Goal: Task Accomplishment & Management: Complete application form

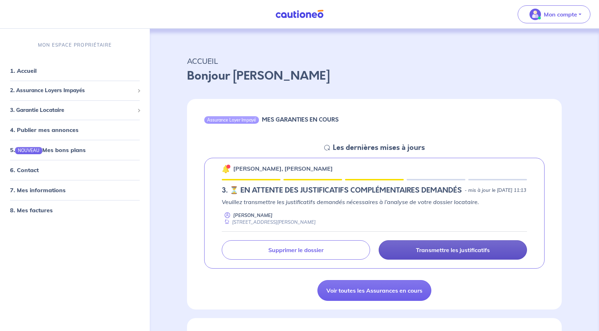
click at [442, 253] on p "Transmettre les justificatifs" at bounding box center [453, 249] width 74 height 7
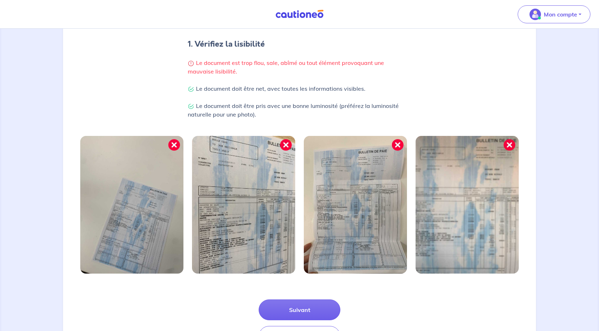
scroll to position [182, 0]
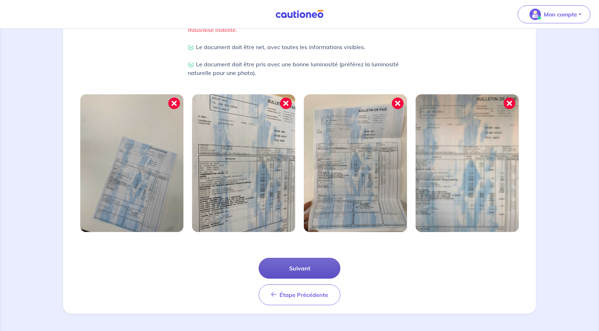
click at [295, 274] on button "Suivant" at bounding box center [300, 268] width 82 height 21
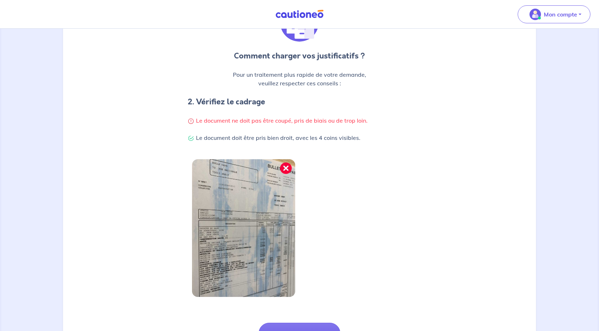
scroll to position [148, 0]
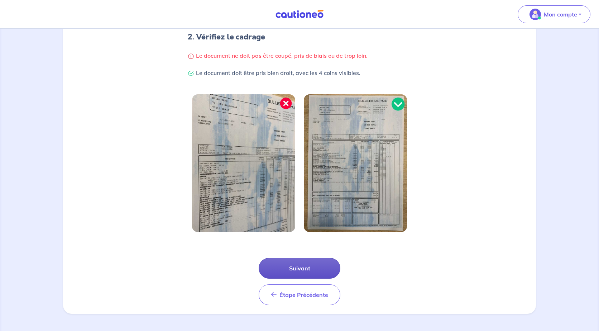
click at [303, 269] on button "Suivant" at bounding box center [300, 268] width 82 height 21
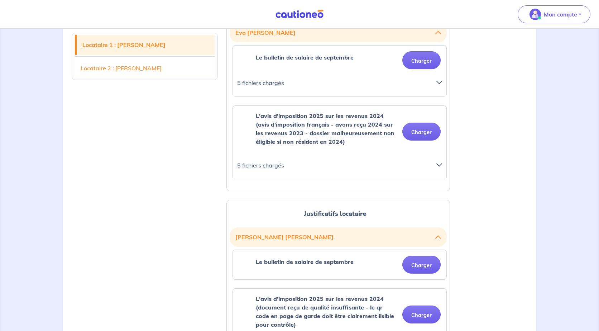
scroll to position [182, 0]
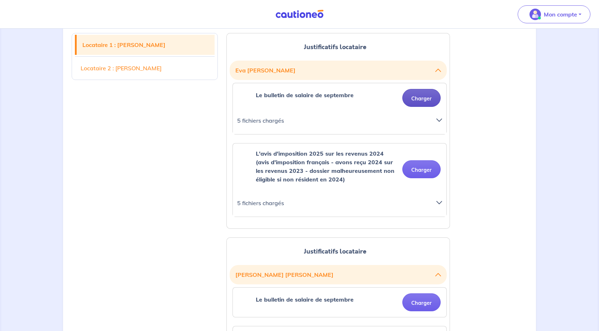
click at [421, 103] on button "Charger" at bounding box center [421, 98] width 38 height 18
click at [430, 98] on button "Charger" at bounding box center [421, 98] width 38 height 18
click at [439, 119] on icon at bounding box center [440, 120] width 6 height 6
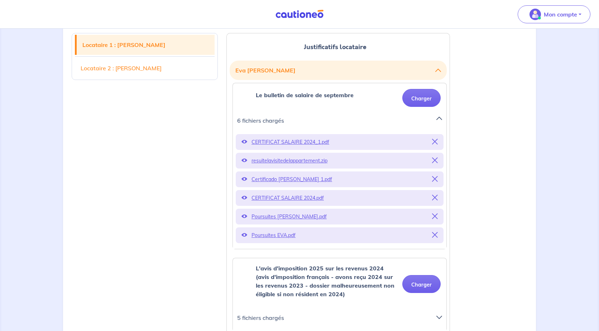
click at [439, 161] on div "resuitelavisitedelappartement.zip" at bounding box center [340, 161] width 208 height 16
click at [437, 160] on icon at bounding box center [435, 160] width 6 height 6
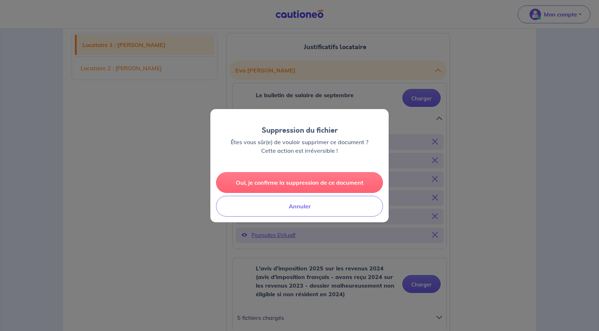
click at [296, 182] on button "Oui, je confirme la suppression de ce document" at bounding box center [299, 182] width 167 height 21
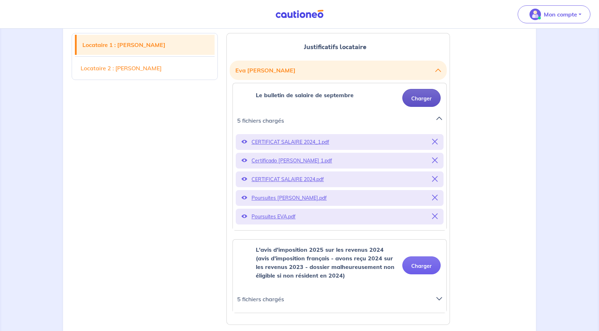
click at [427, 97] on button "Charger" at bounding box center [421, 98] width 38 height 18
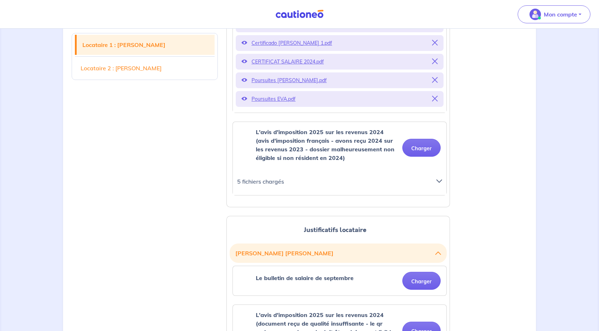
scroll to position [328, 0]
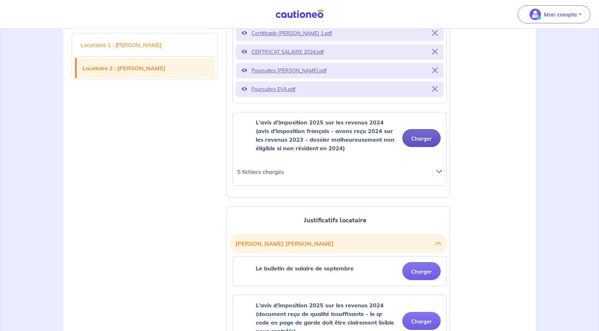
click at [432, 140] on button "Charger" at bounding box center [421, 138] width 38 height 18
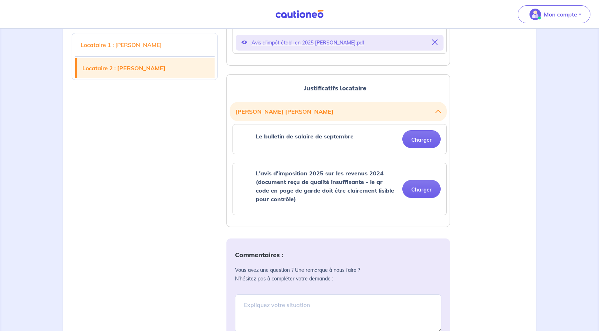
scroll to position [492, 0]
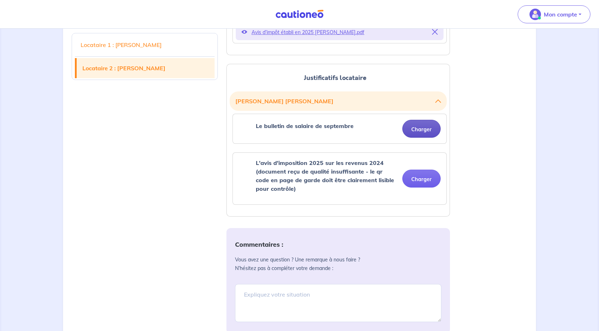
click at [420, 127] on button "Charger" at bounding box center [421, 129] width 38 height 18
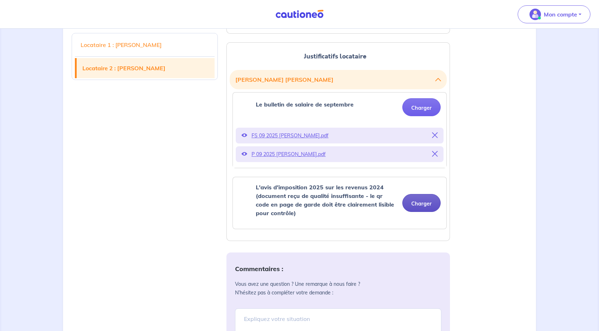
click at [428, 200] on button "Charger" at bounding box center [421, 203] width 38 height 18
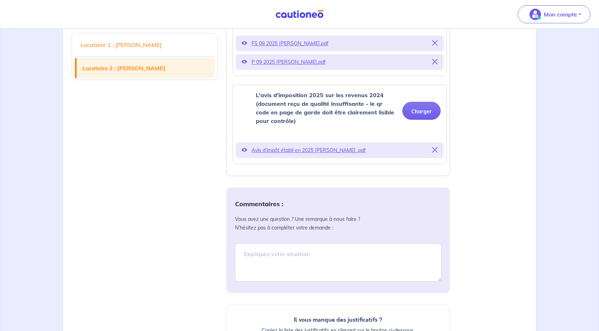
scroll to position [718, 0]
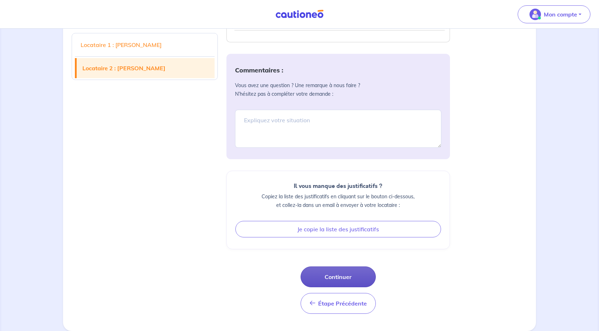
click at [335, 273] on button "Continuer" at bounding box center [338, 276] width 75 height 21
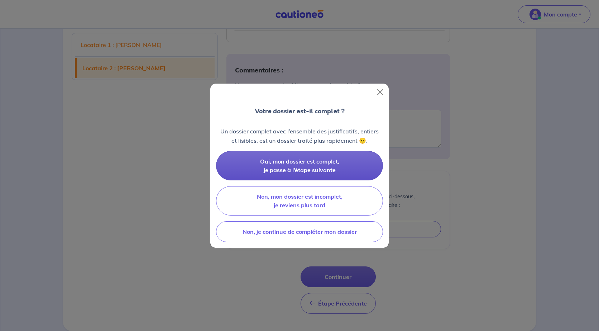
click at [327, 164] on span "Oui, mon dossier est complet, je passe à l’étape suivante" at bounding box center [299, 166] width 79 height 16
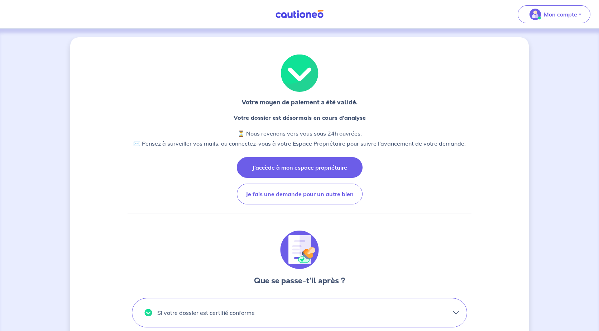
click at [320, 163] on button "J’accède à mon espace propriétaire" at bounding box center [300, 167] width 126 height 21
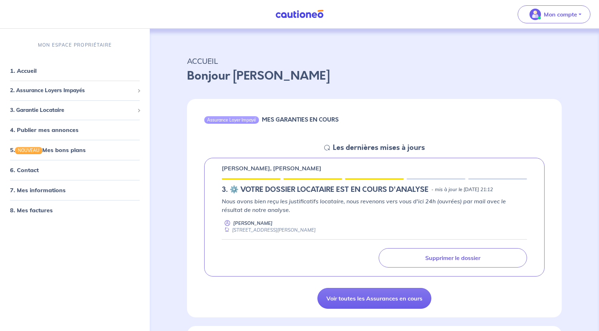
click at [352, 205] on p "Nous avons bien reçu les justificatifs locataire, nous revenons vers vous d'ici…" at bounding box center [374, 205] width 305 height 17
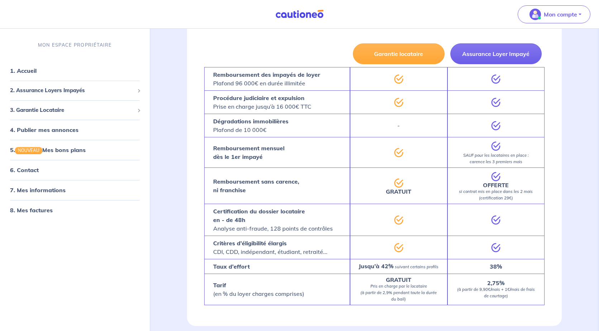
scroll to position [470, 0]
